Goal: Task Accomplishment & Management: Use online tool/utility

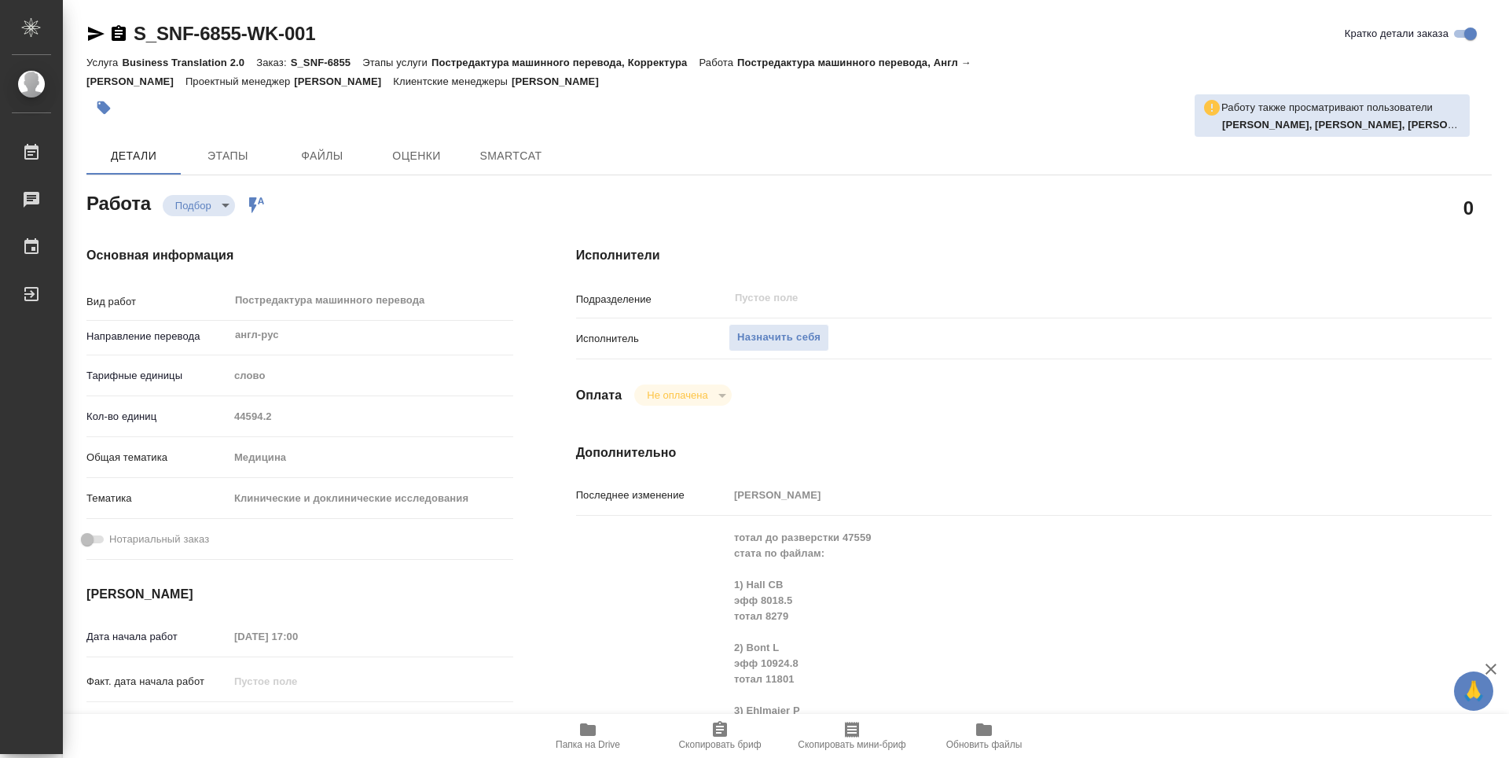
type textarea "x"
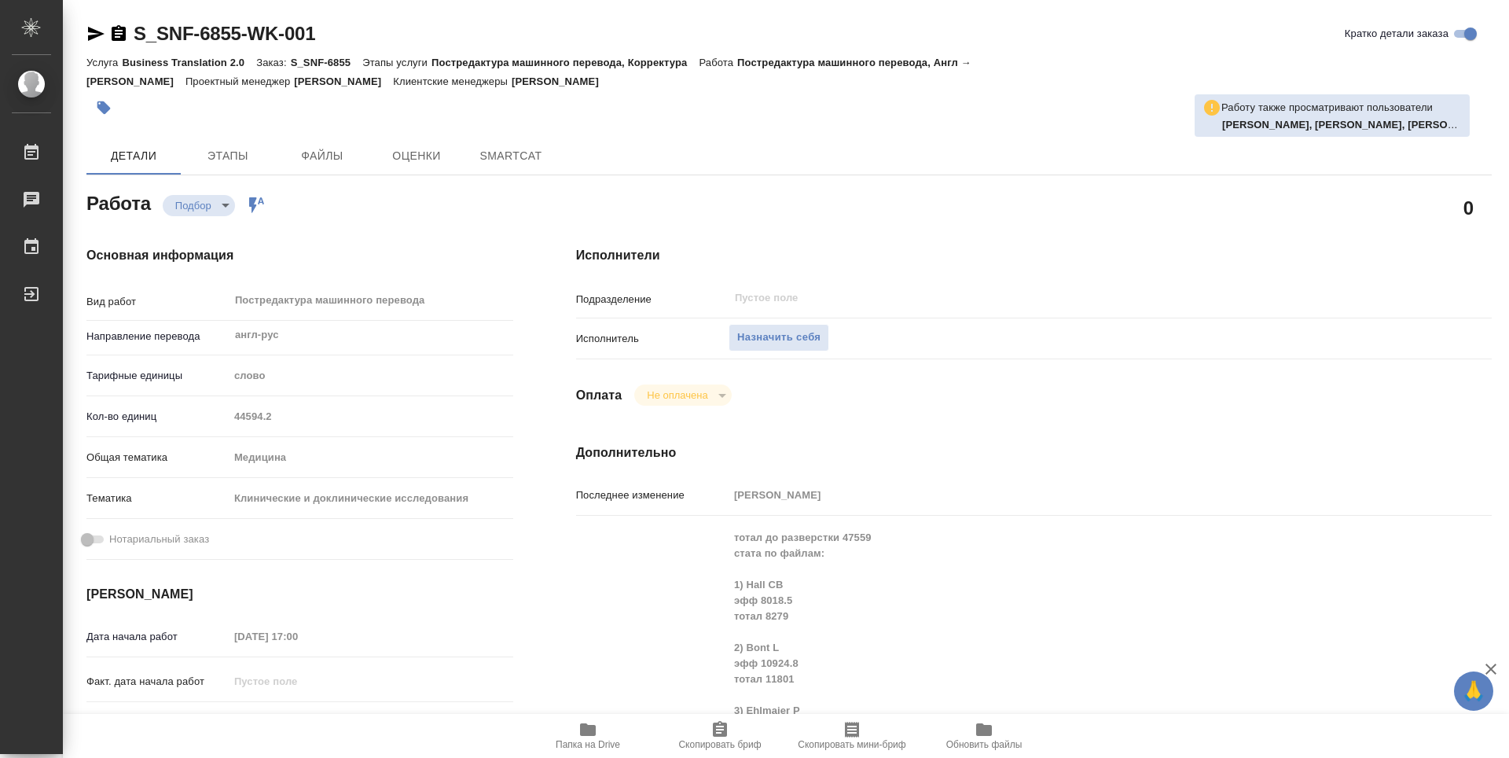
type textarea "x"
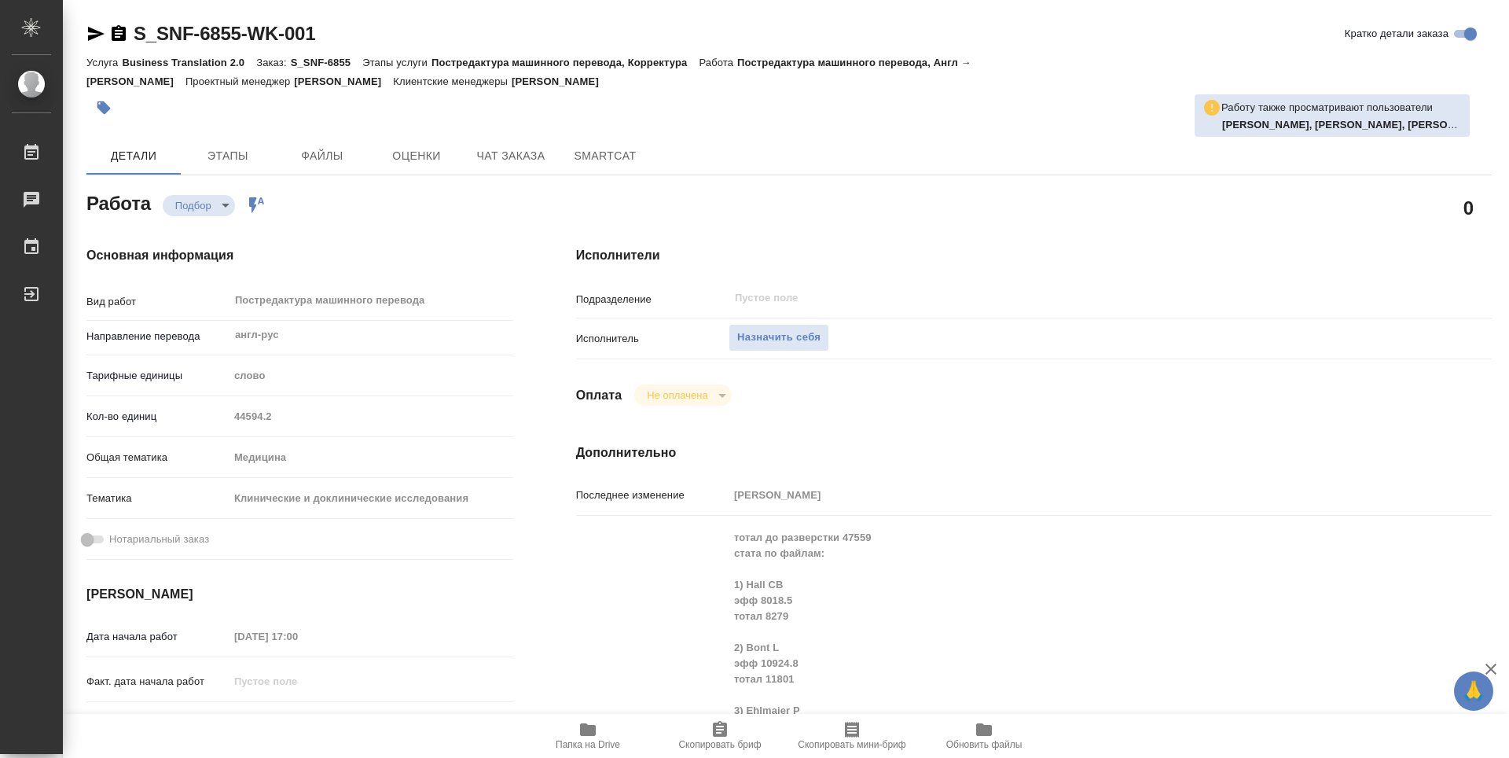
type textarea "x"
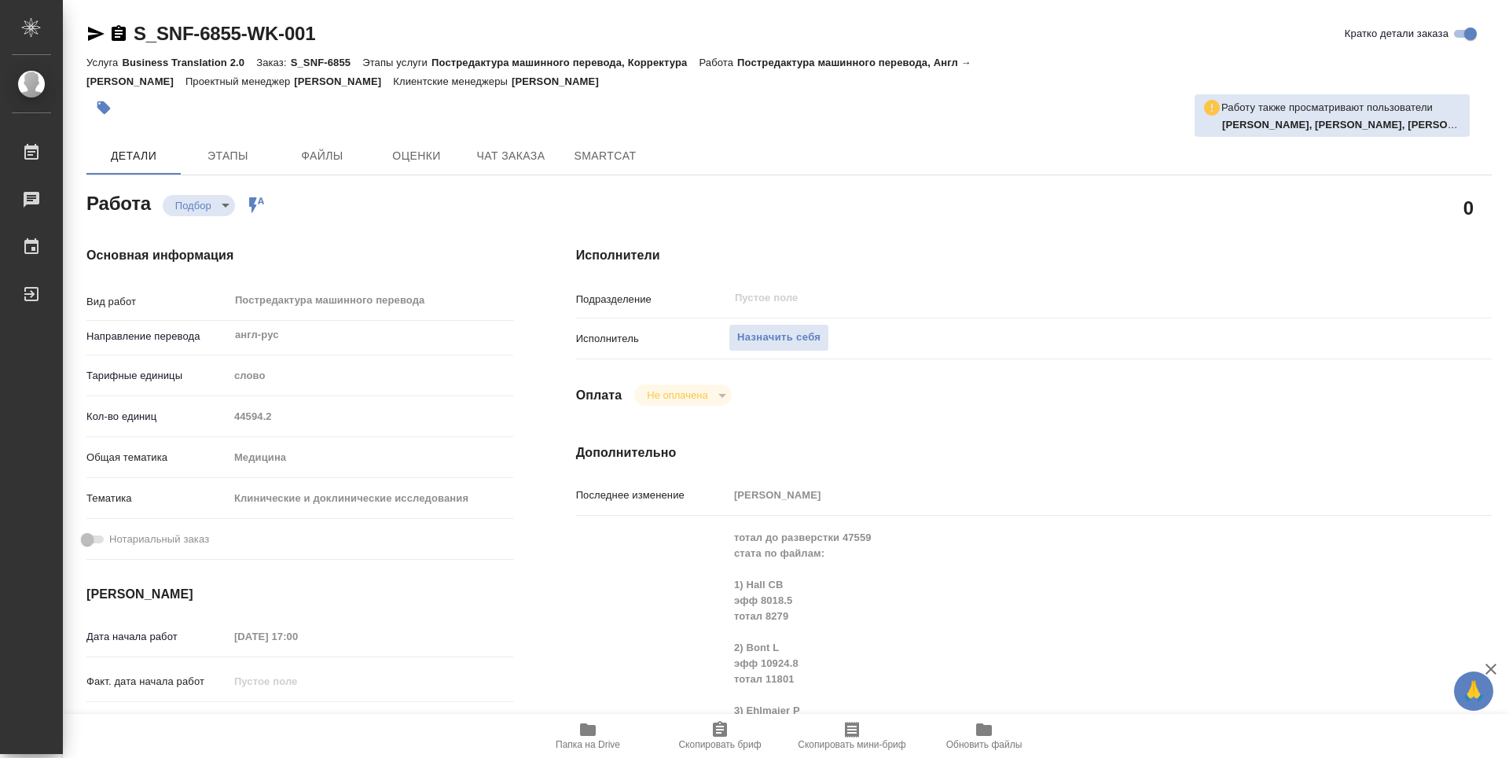
scroll to position [79, 0]
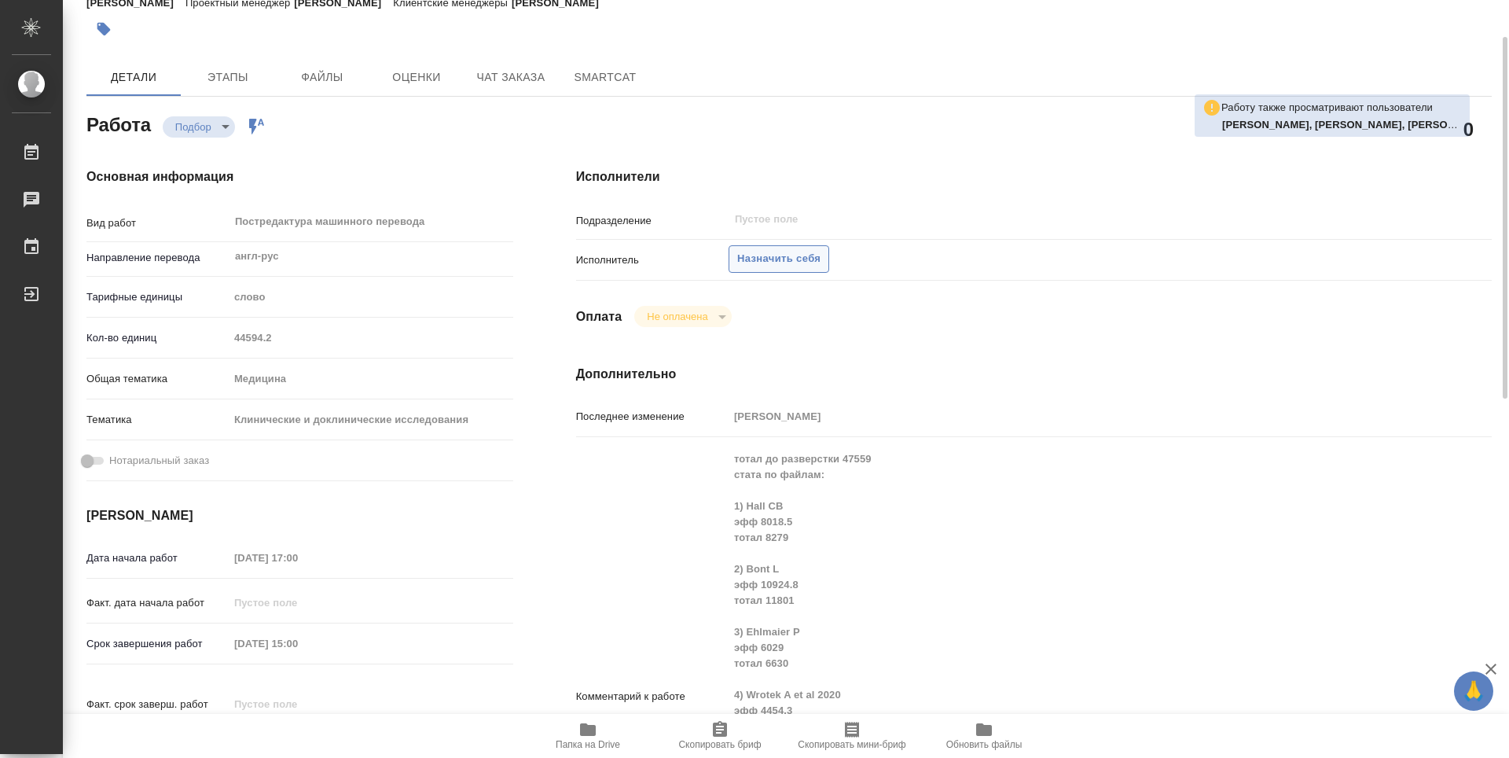
type textarea "x"
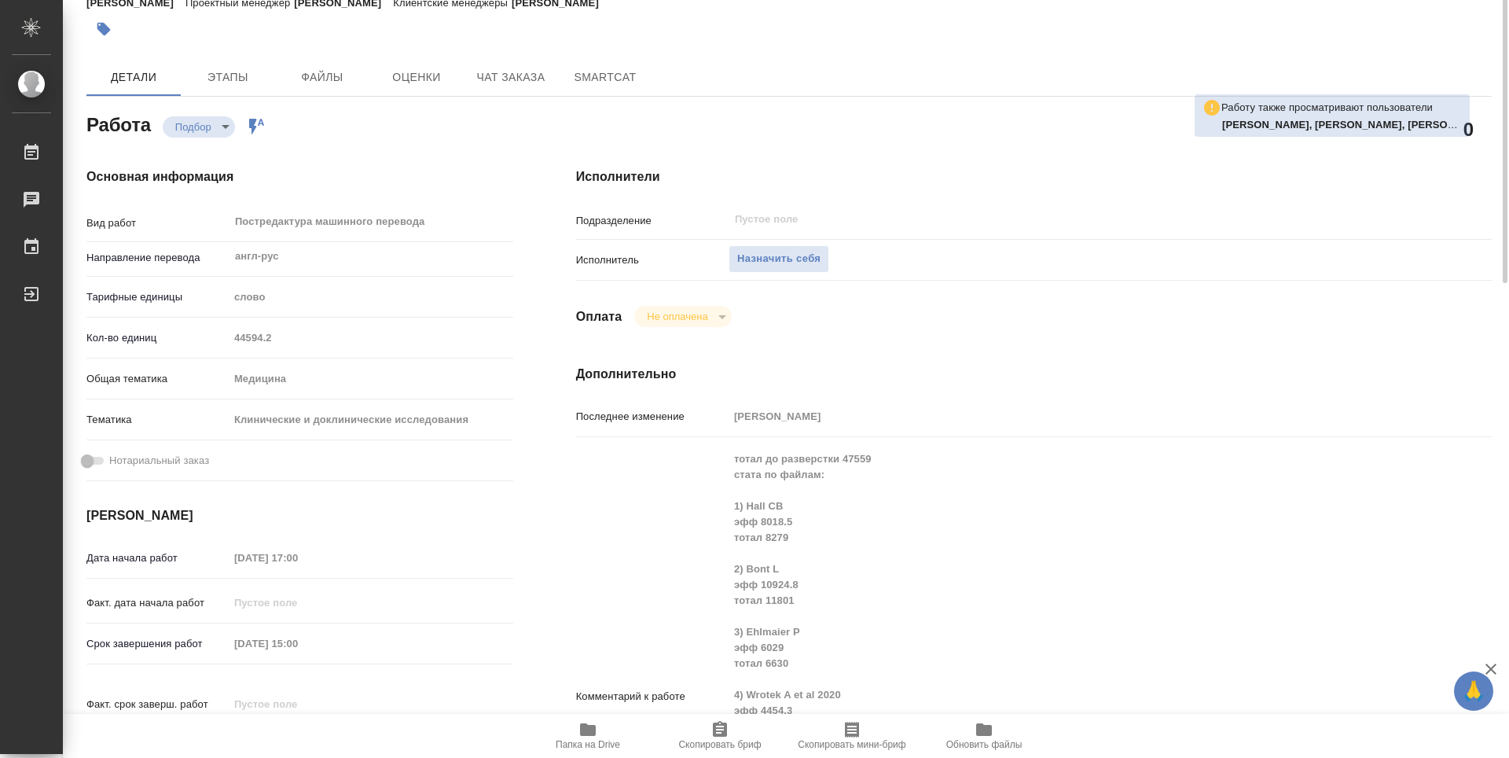
scroll to position [0, 0]
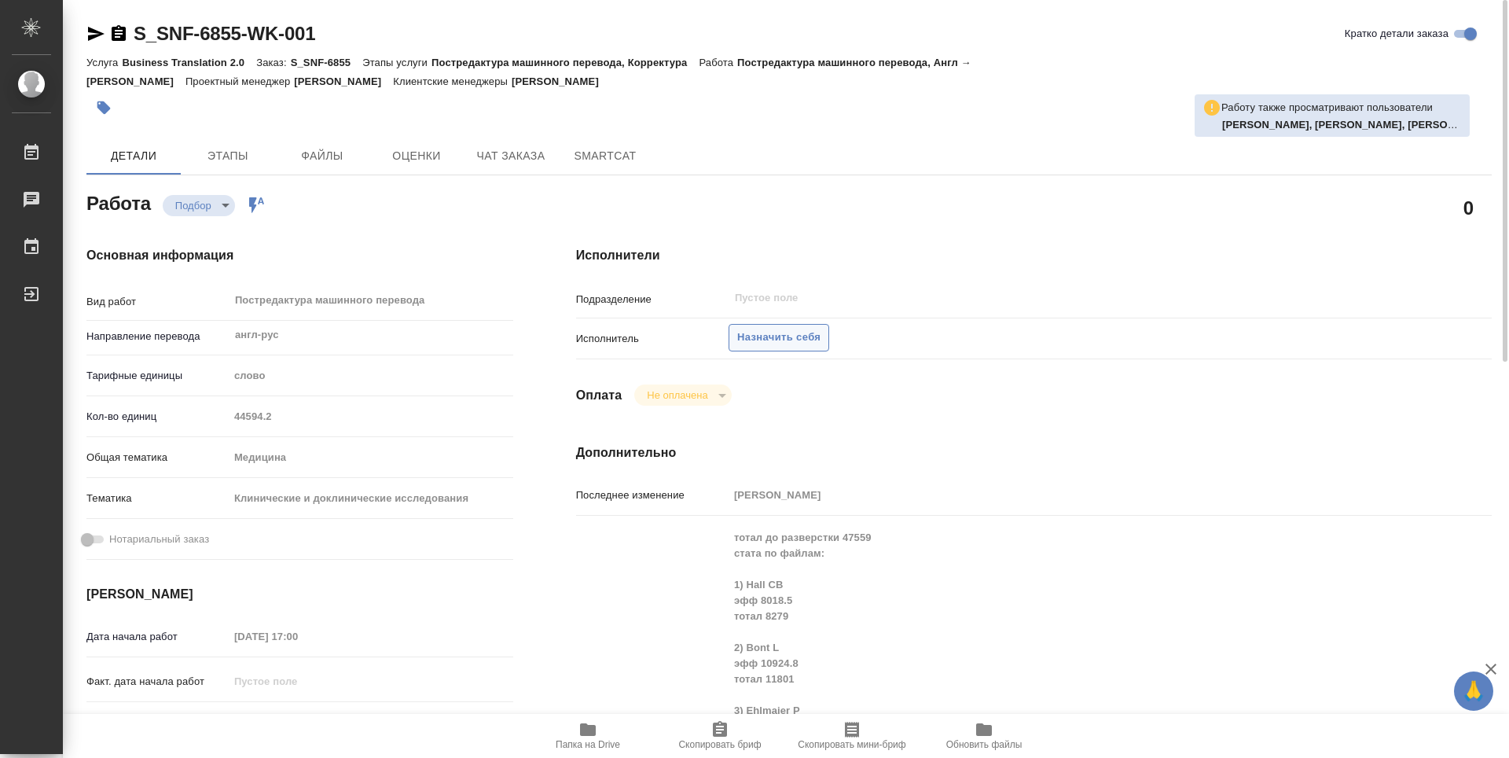
click at [790, 329] on span "Назначить себя" at bounding box center [778, 338] width 83 height 18
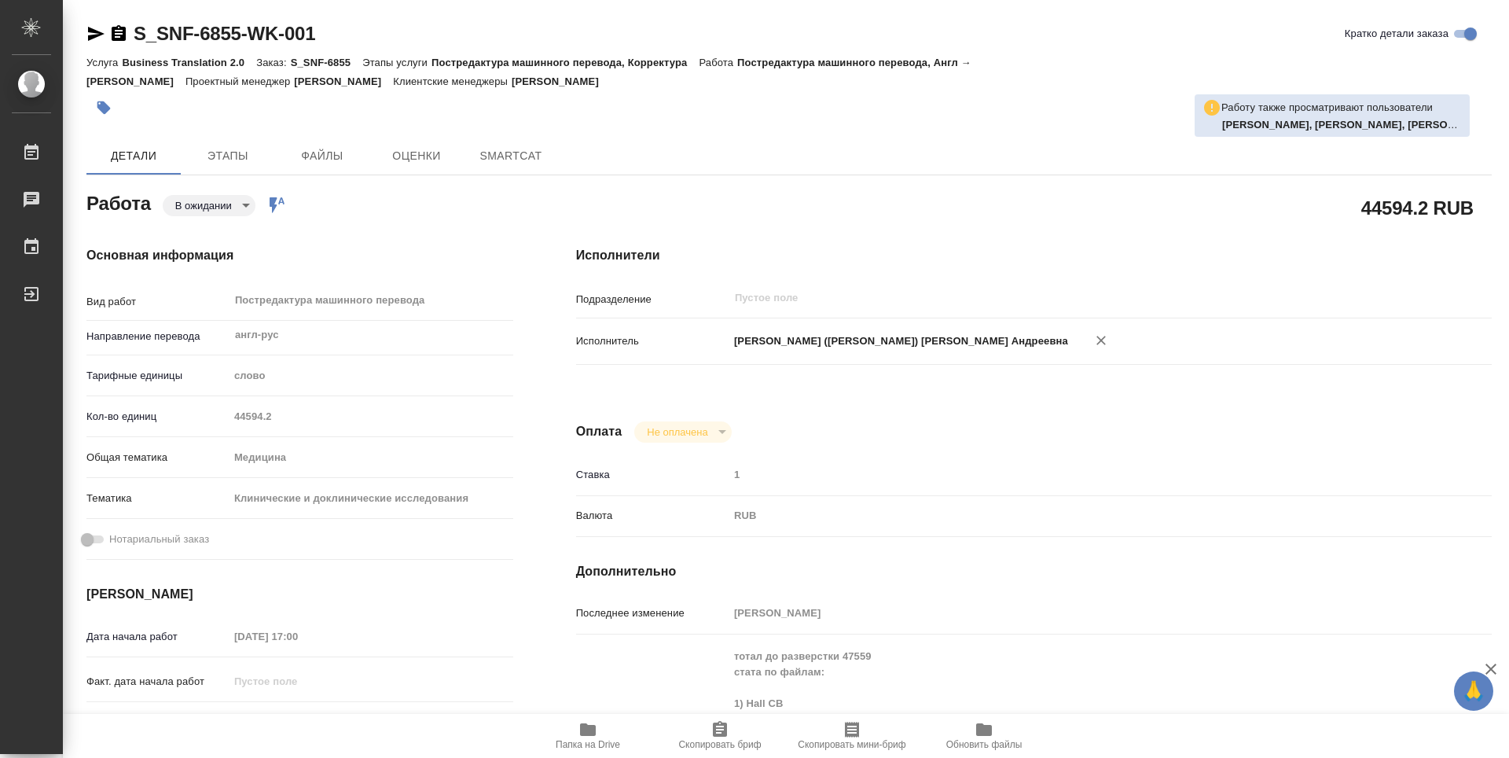
type textarea "x"
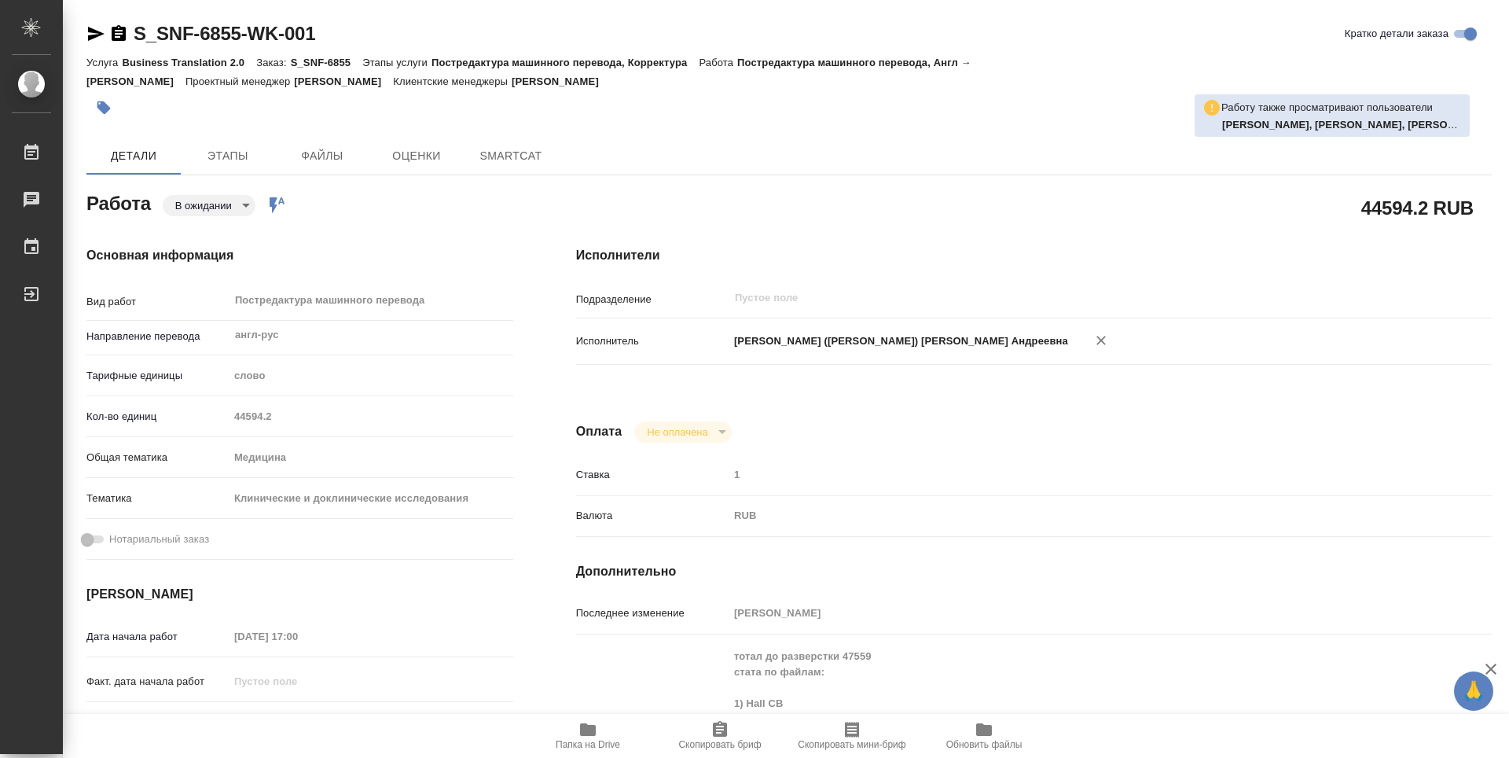
type textarea "x"
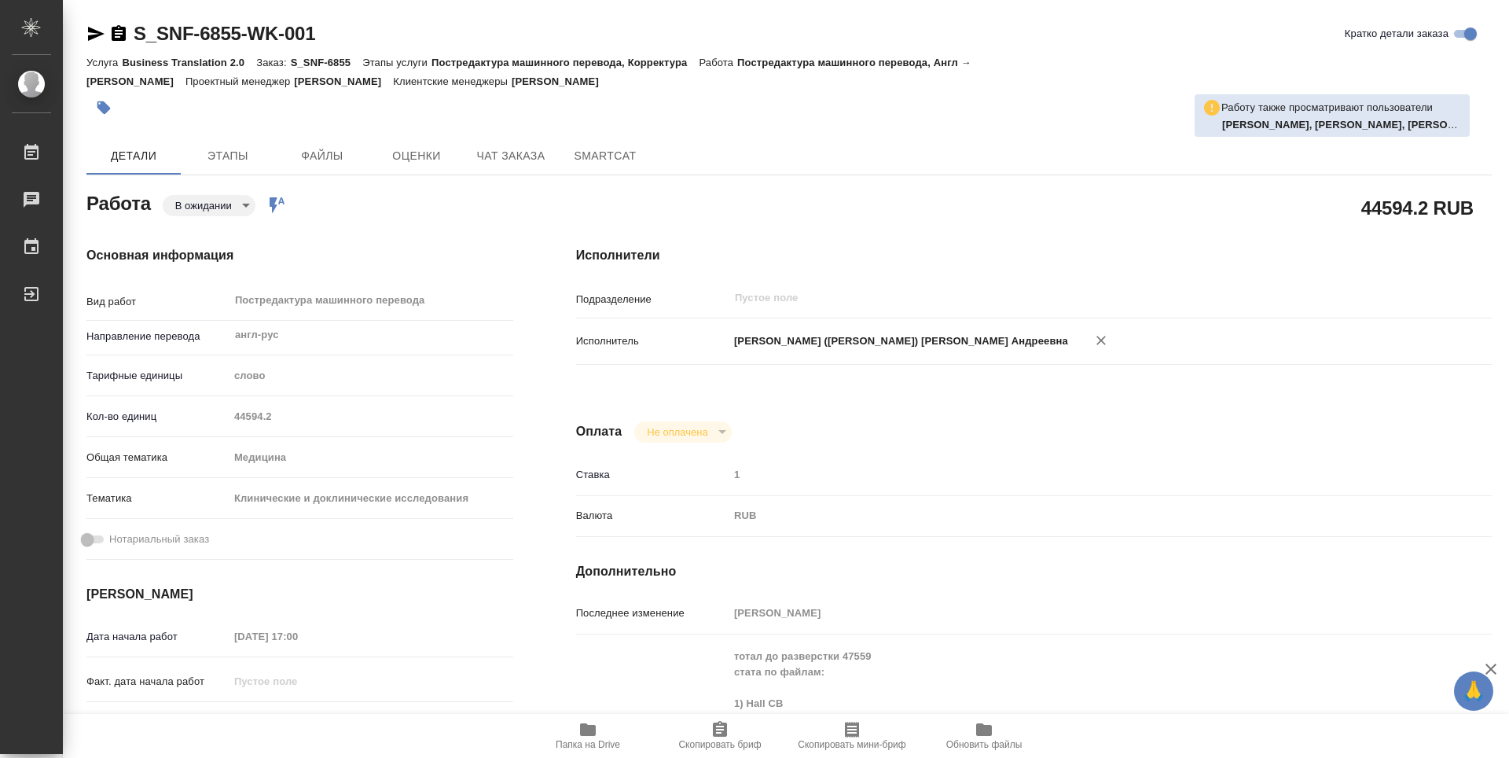
type textarea "x"
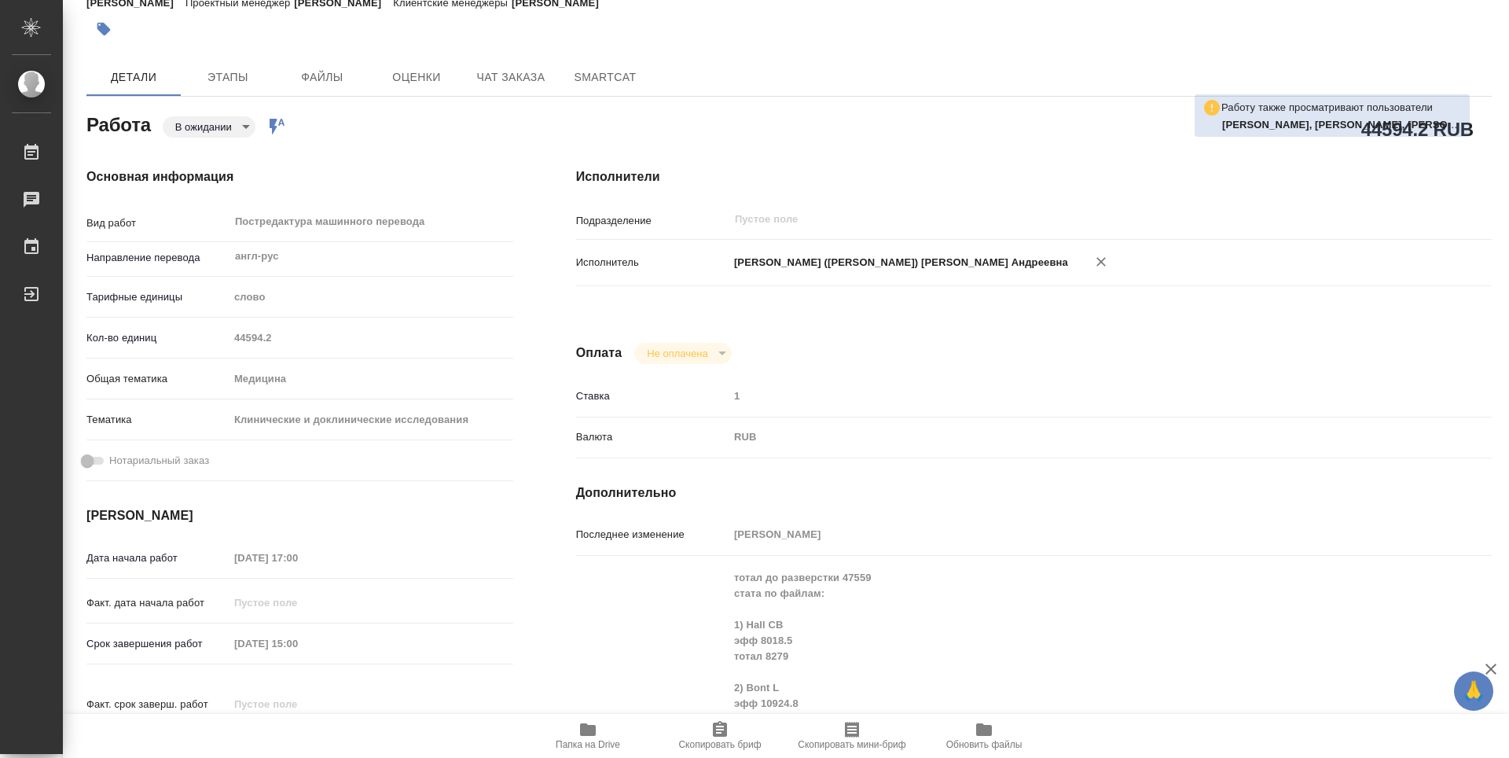
type textarea "x"
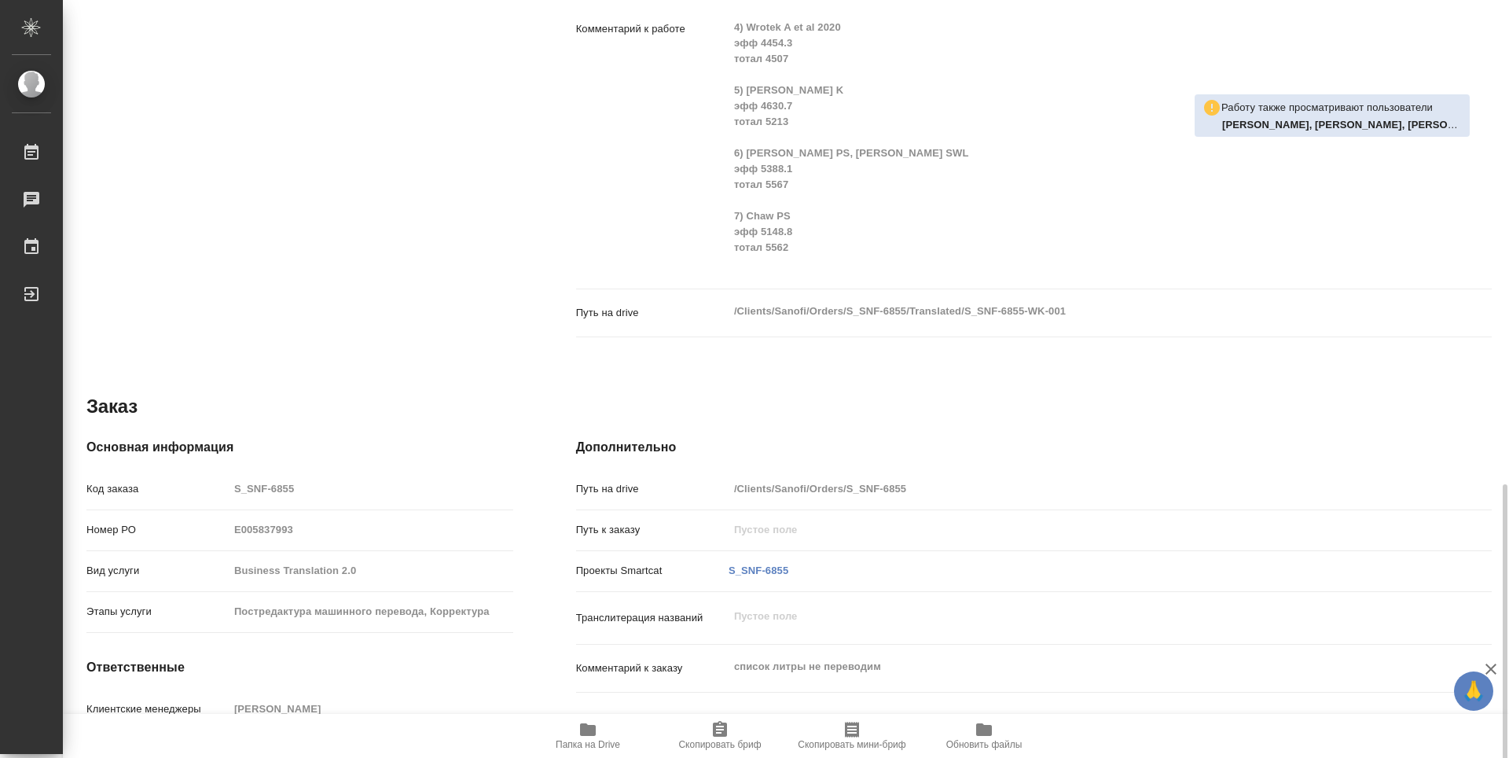
scroll to position [931, 0]
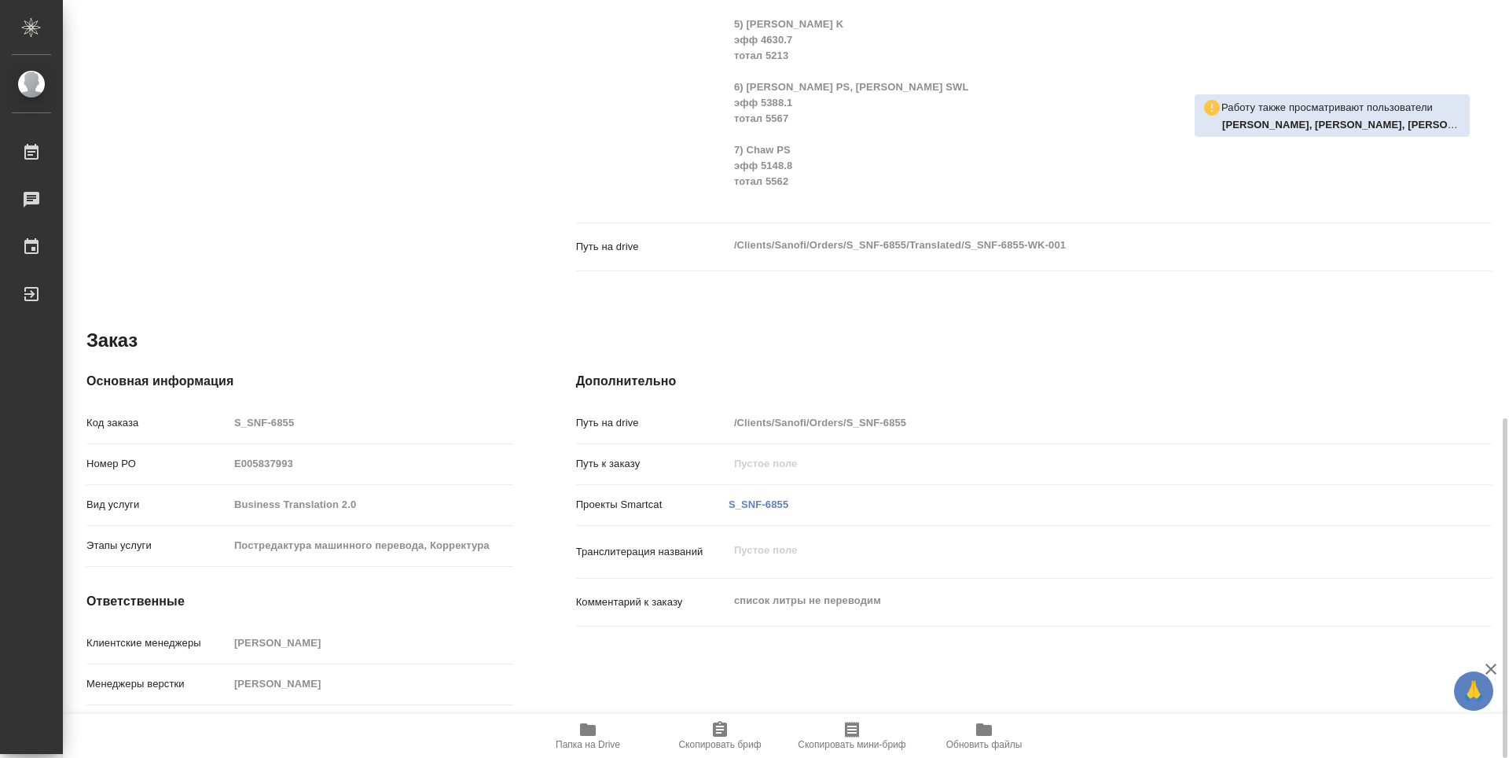
click at [592, 726] on icon "button" at bounding box center [588, 729] width 16 height 13
click at [581, 735] on icon "button" at bounding box center [588, 729] width 16 height 13
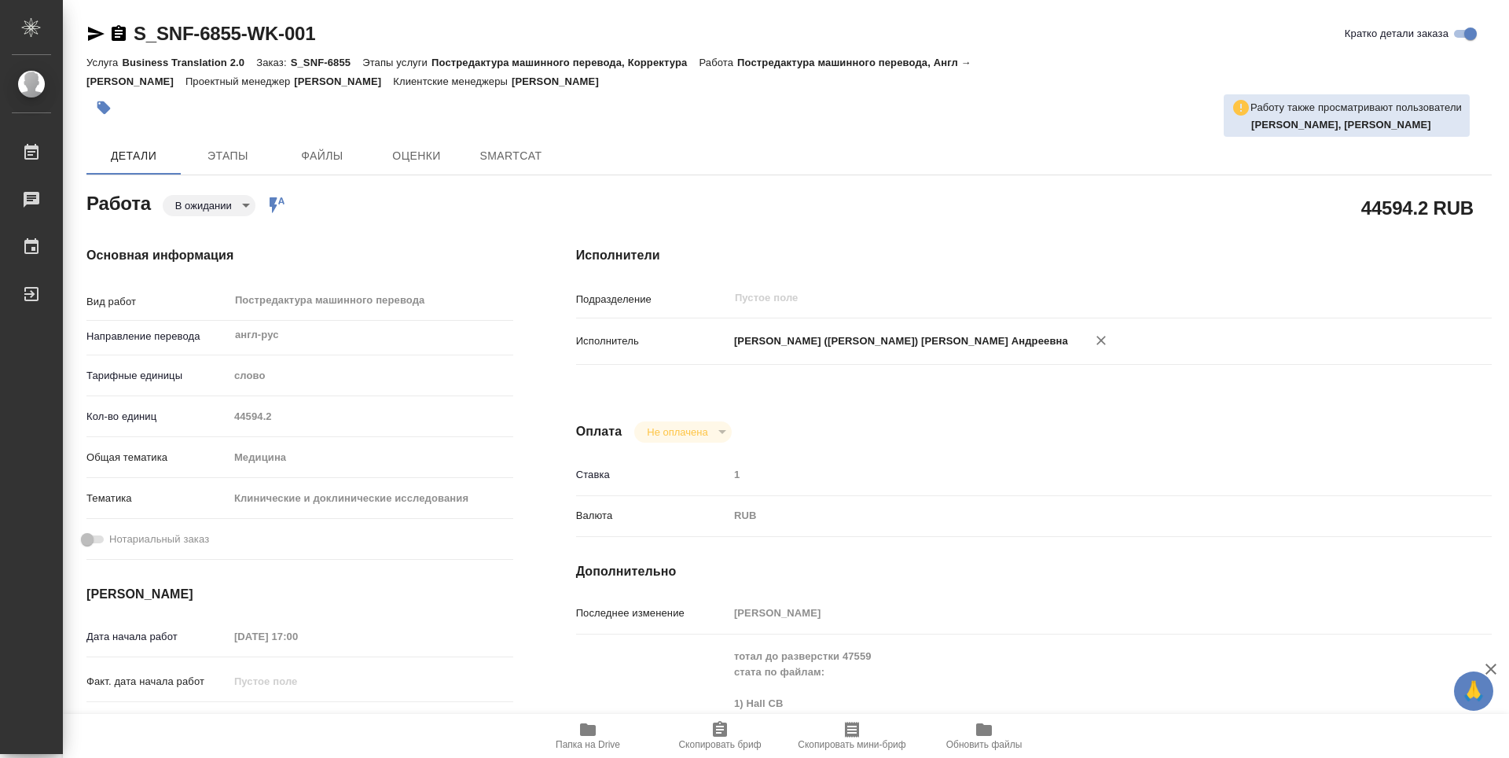
type textarea "x"
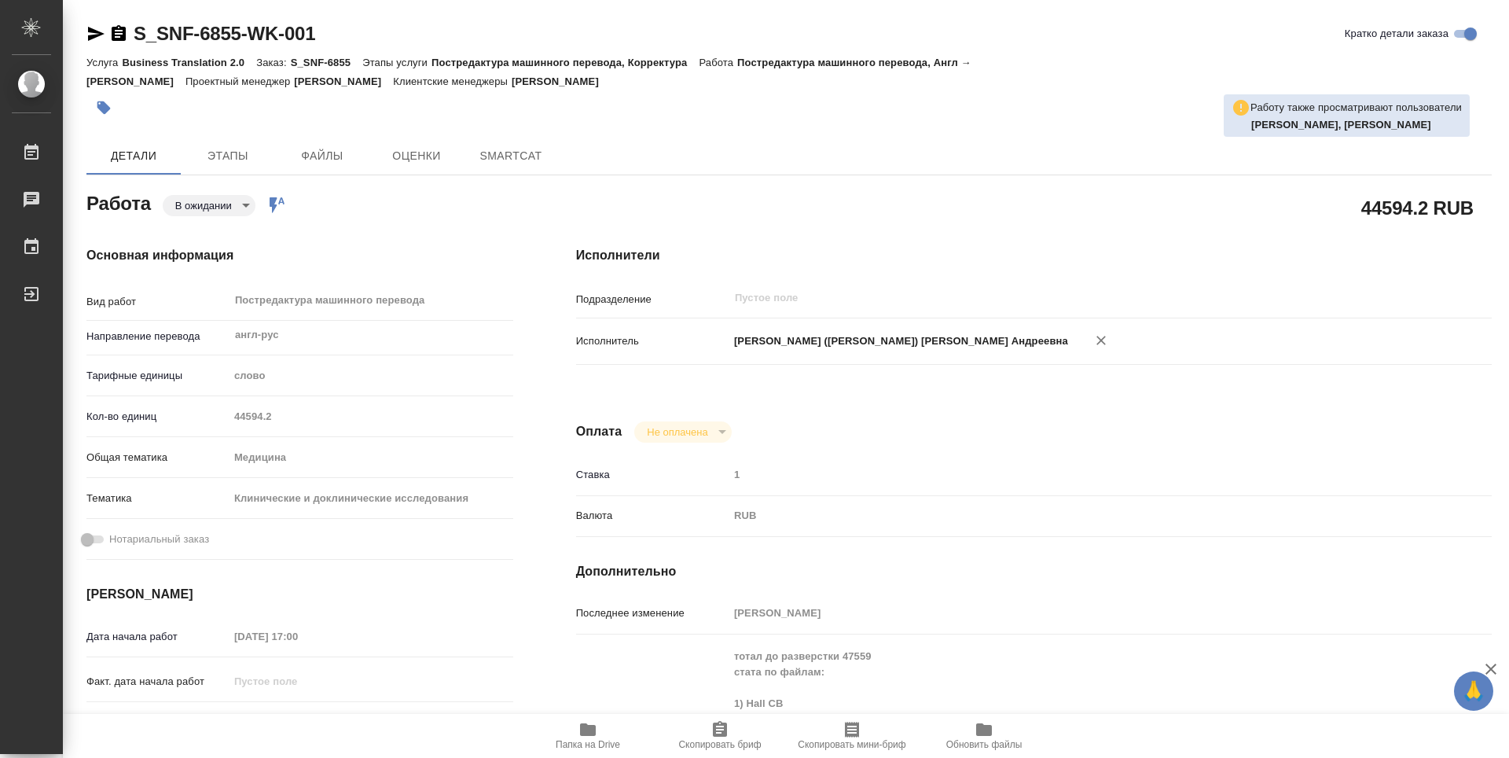
type textarea "x"
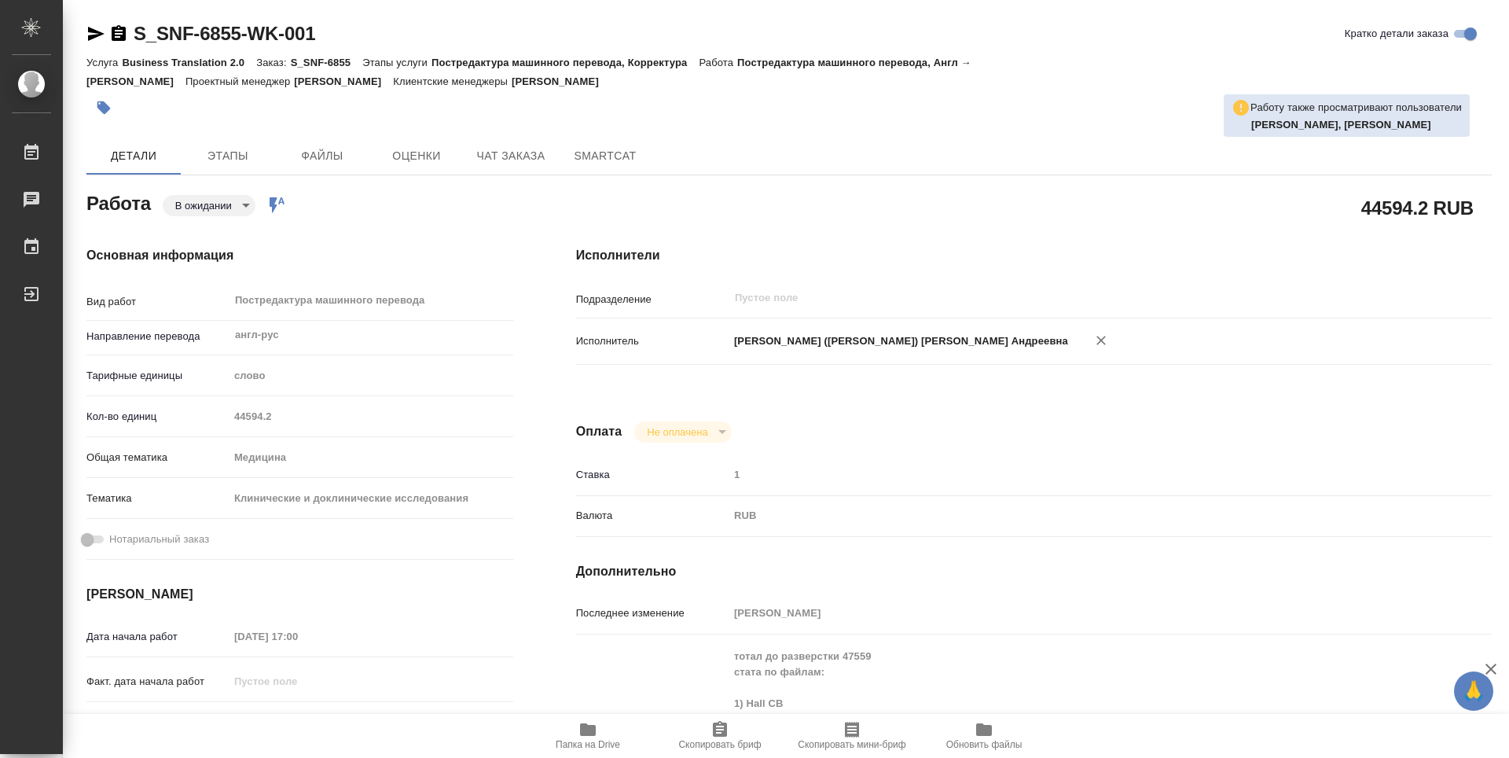
type textarea "x"
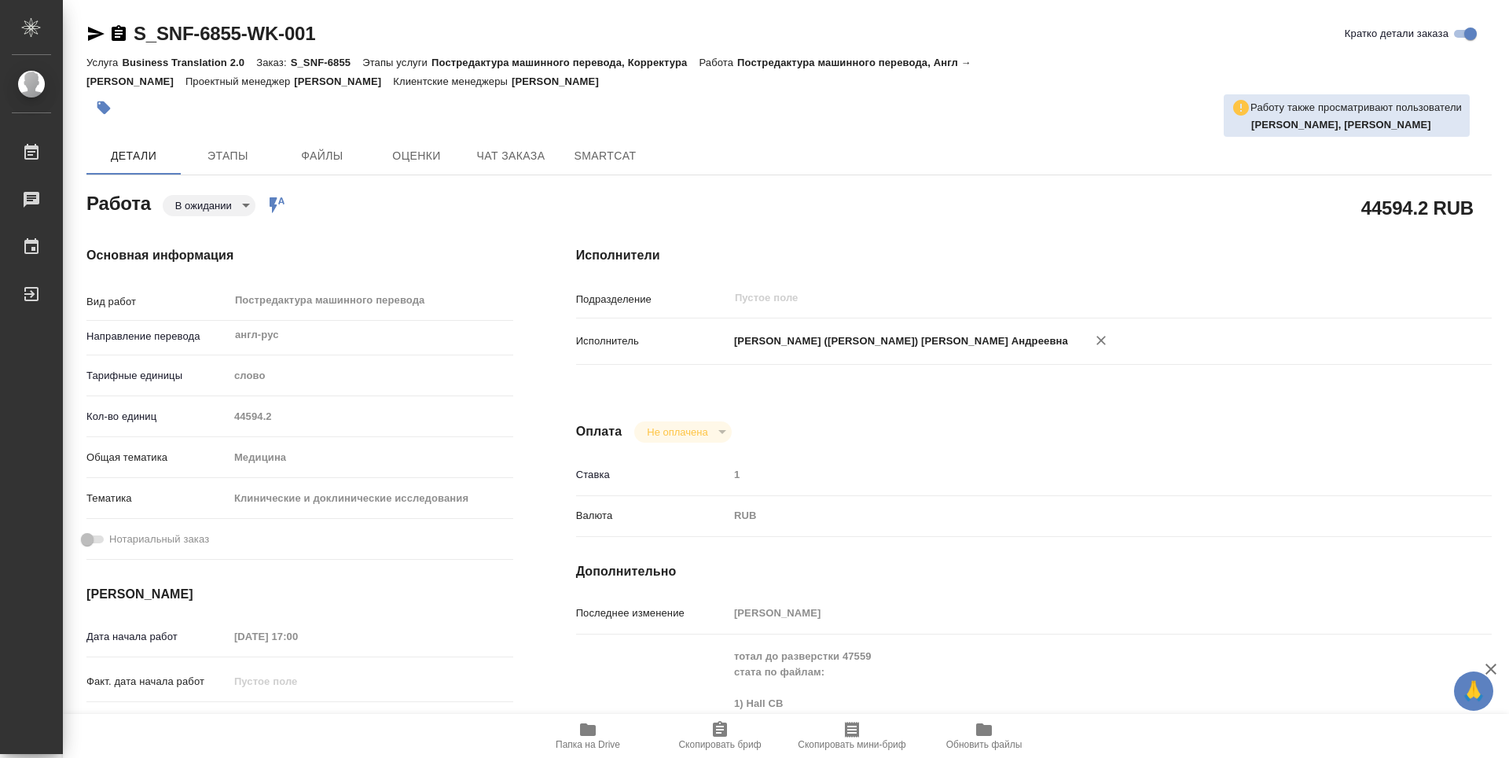
type textarea "x"
